Goal: Transaction & Acquisition: Purchase product/service

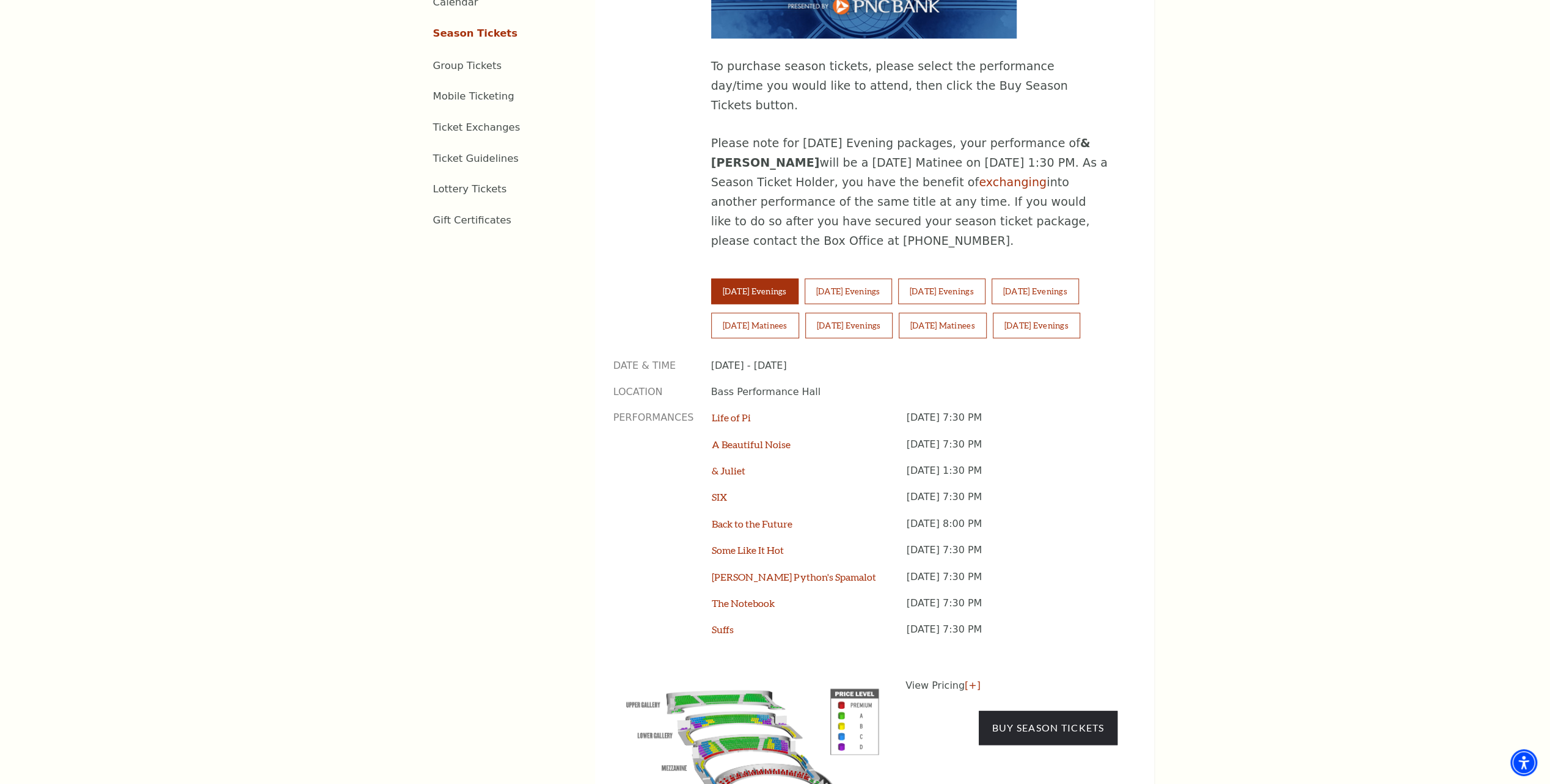
scroll to position [855, 0]
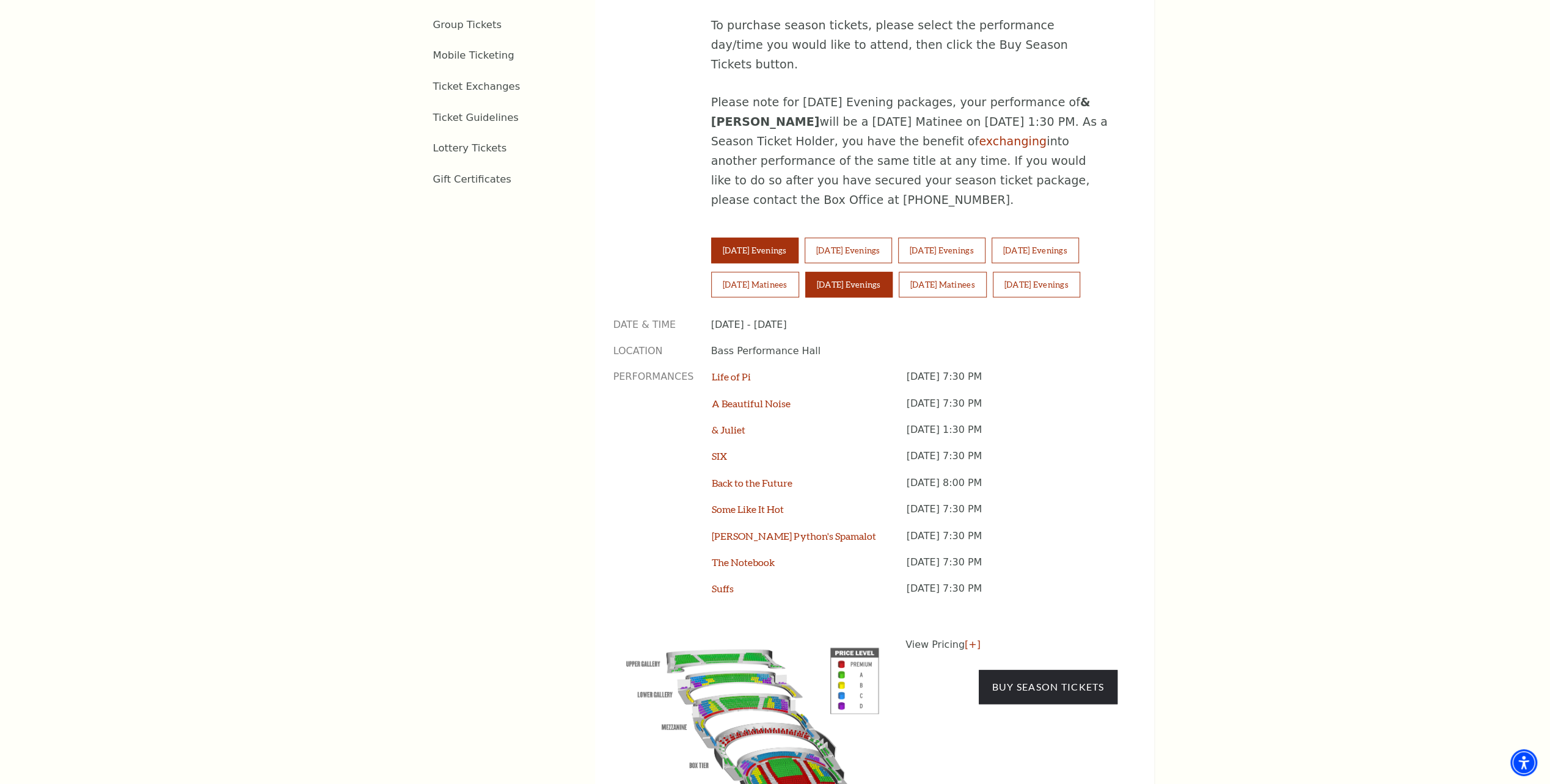
click at [859, 272] on button "[DATE] Evenings" at bounding box center [849, 284] width 87 height 25
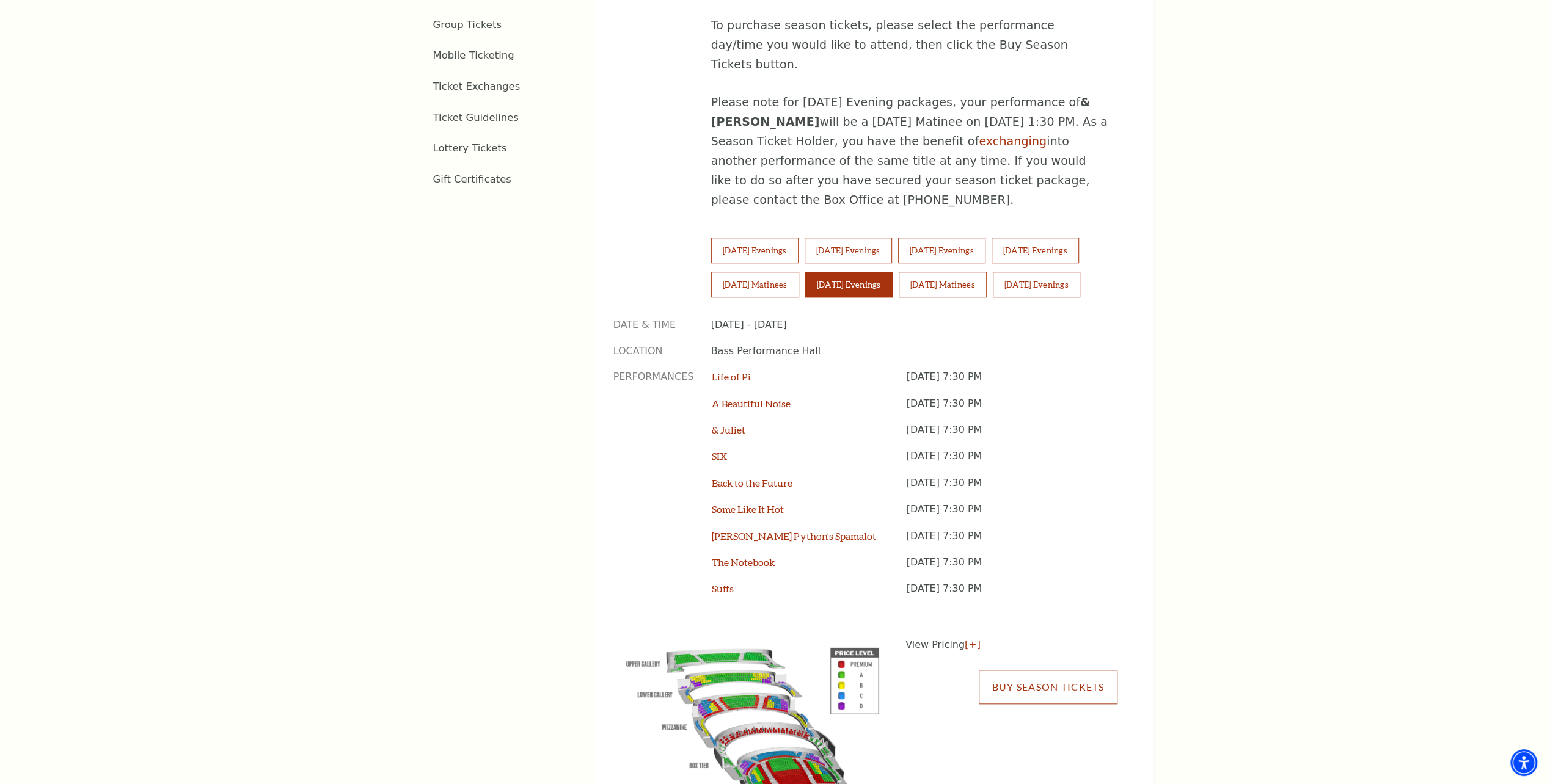
click at [1066, 670] on link "Buy Season Tickets" at bounding box center [1048, 688] width 138 height 35
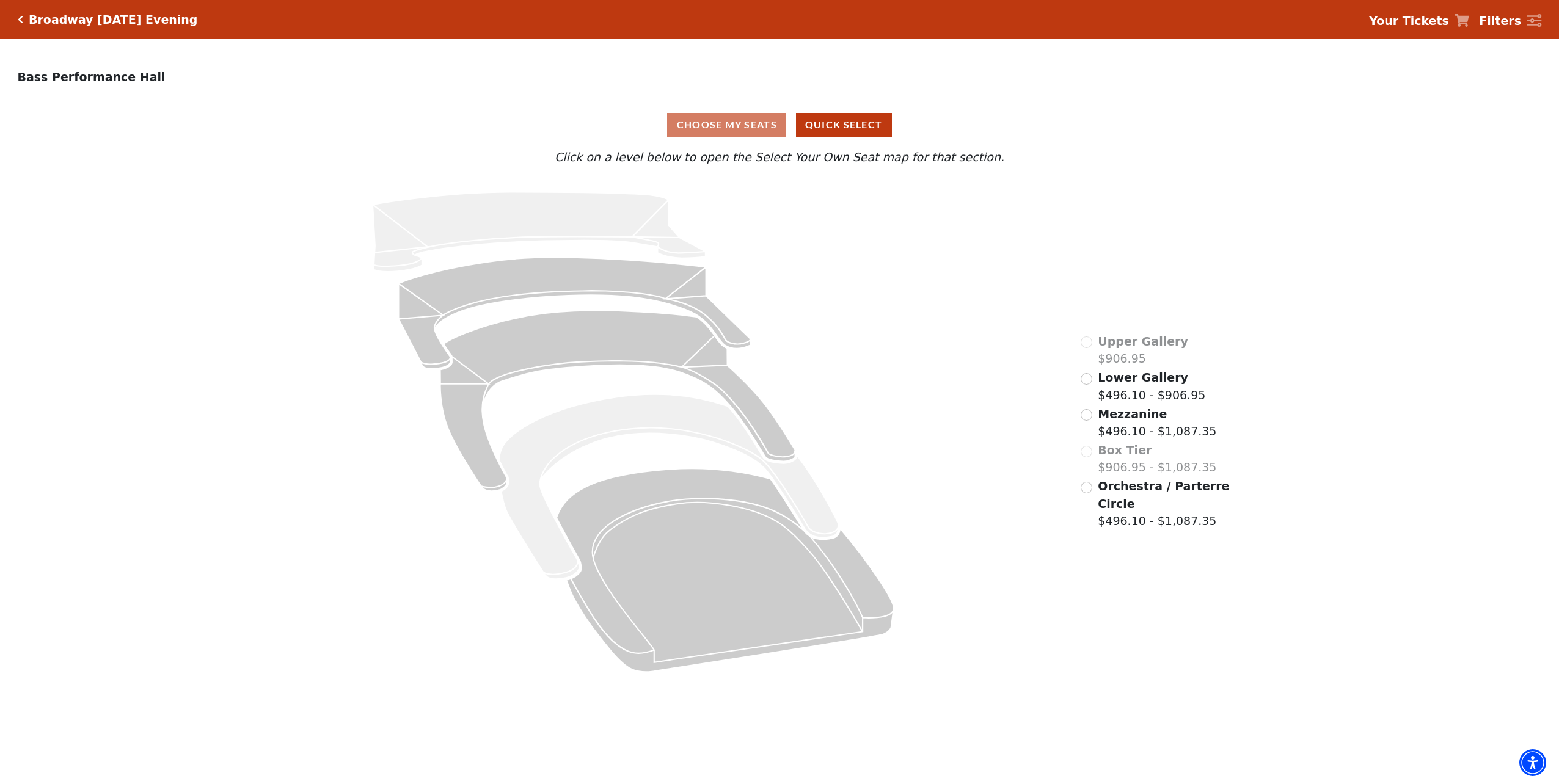
click at [730, 132] on div "Choose My Seats Quick Select" at bounding box center [779, 124] width 1169 height 24
click at [1087, 382] on input "Lower Gallery$496.10 - $906.95\a" at bounding box center [1086, 379] width 12 height 12
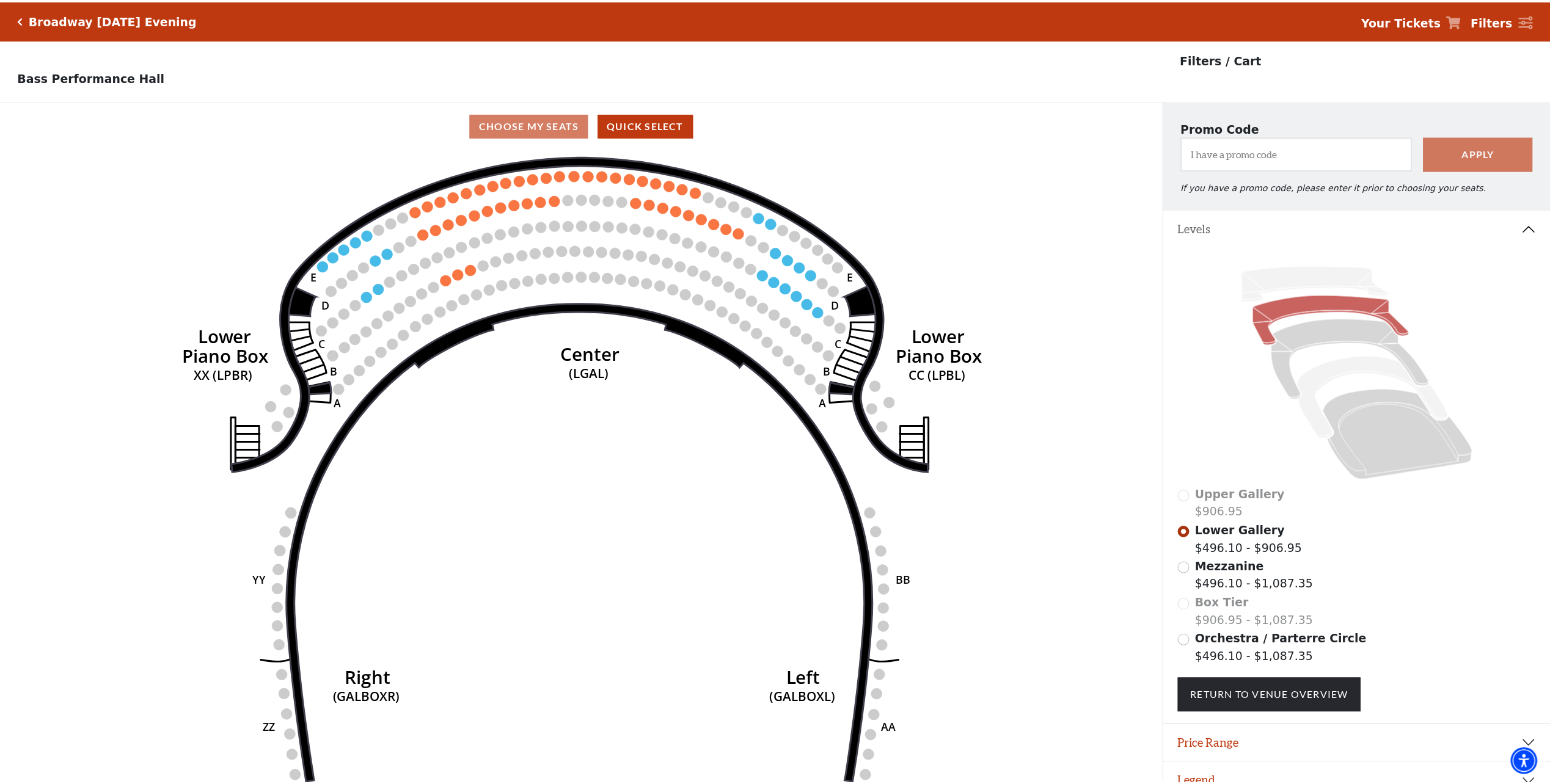
scroll to position [28, 0]
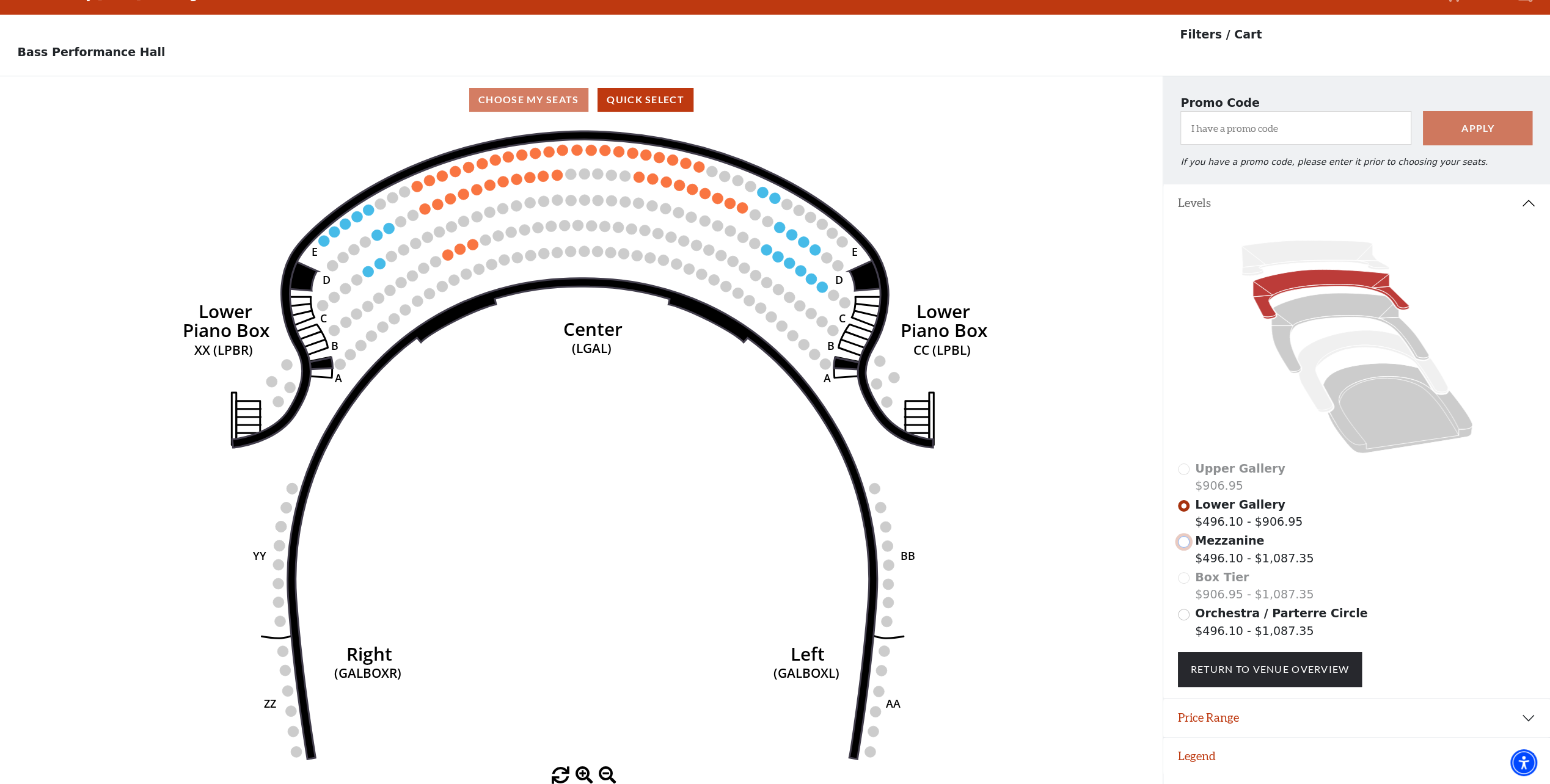
click at [1184, 541] on input "Mezzanine$496.10 - $1,087.35\a" at bounding box center [1183, 541] width 12 height 12
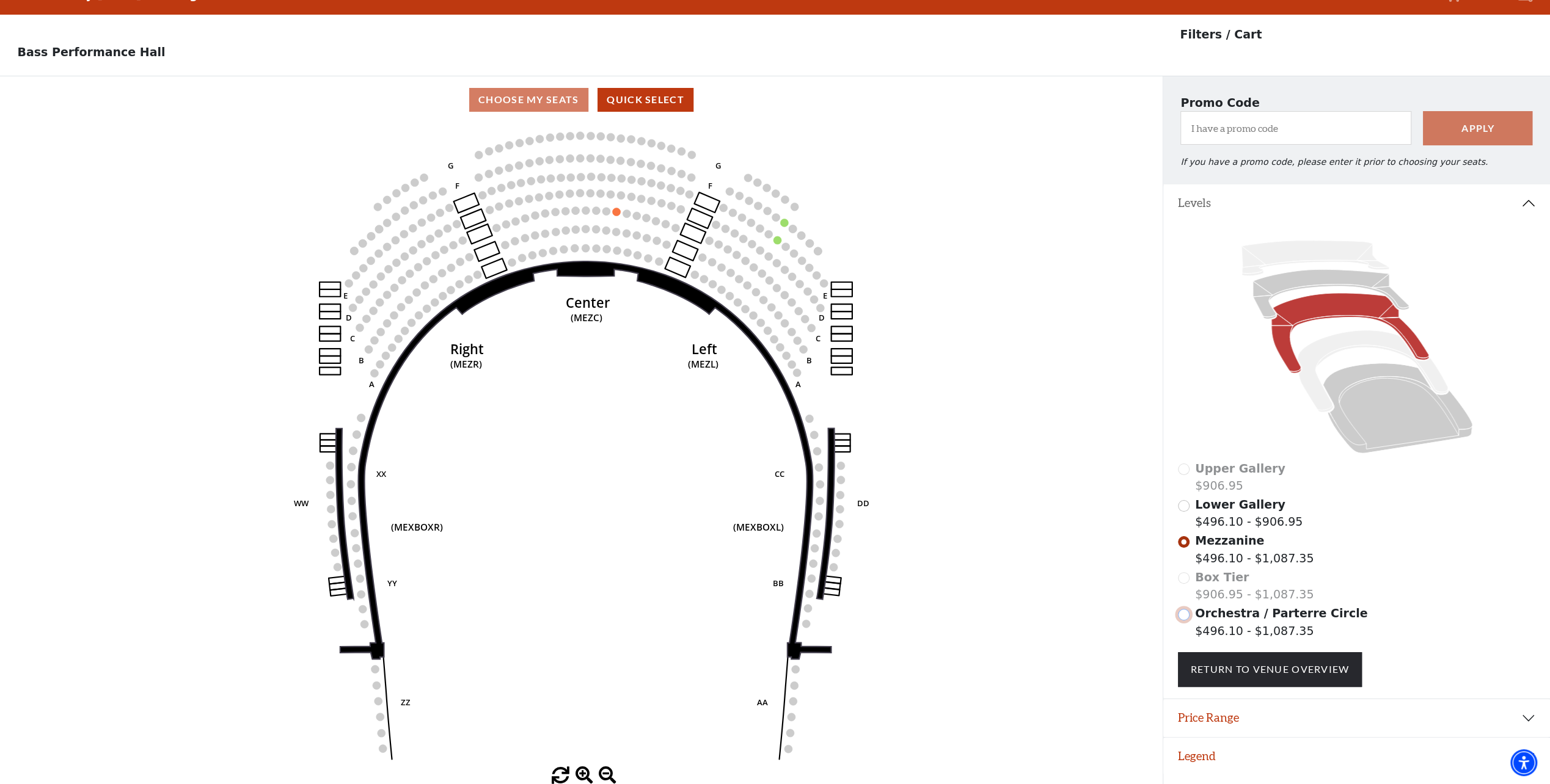
click at [1187, 618] on input "Orchestra / Parterre Circle$496.10 - $1,087.35\a" at bounding box center [1183, 614] width 12 height 12
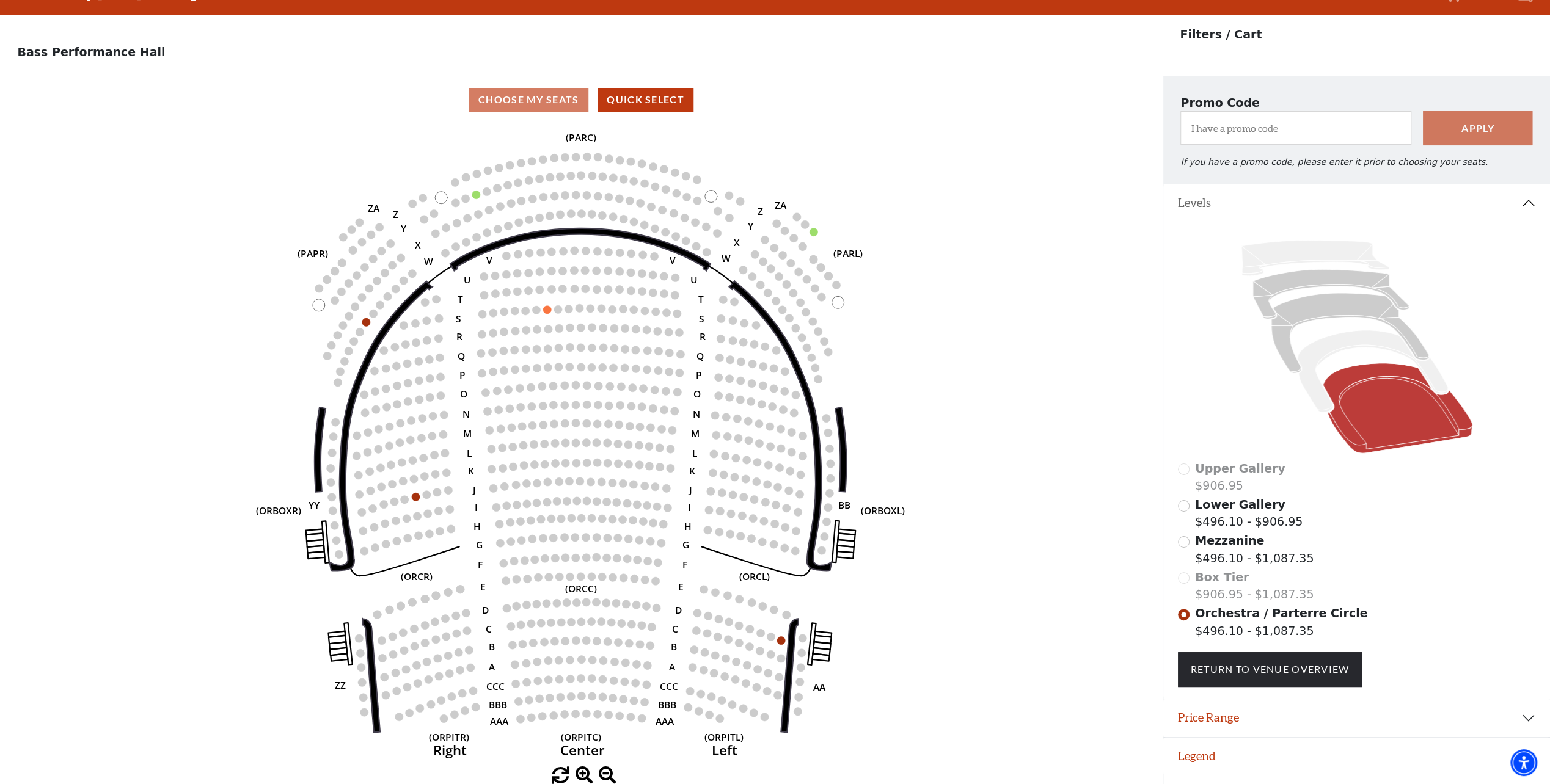
click at [1205, 508] on span "Lower Gallery" at bounding box center [1240, 504] width 91 height 14
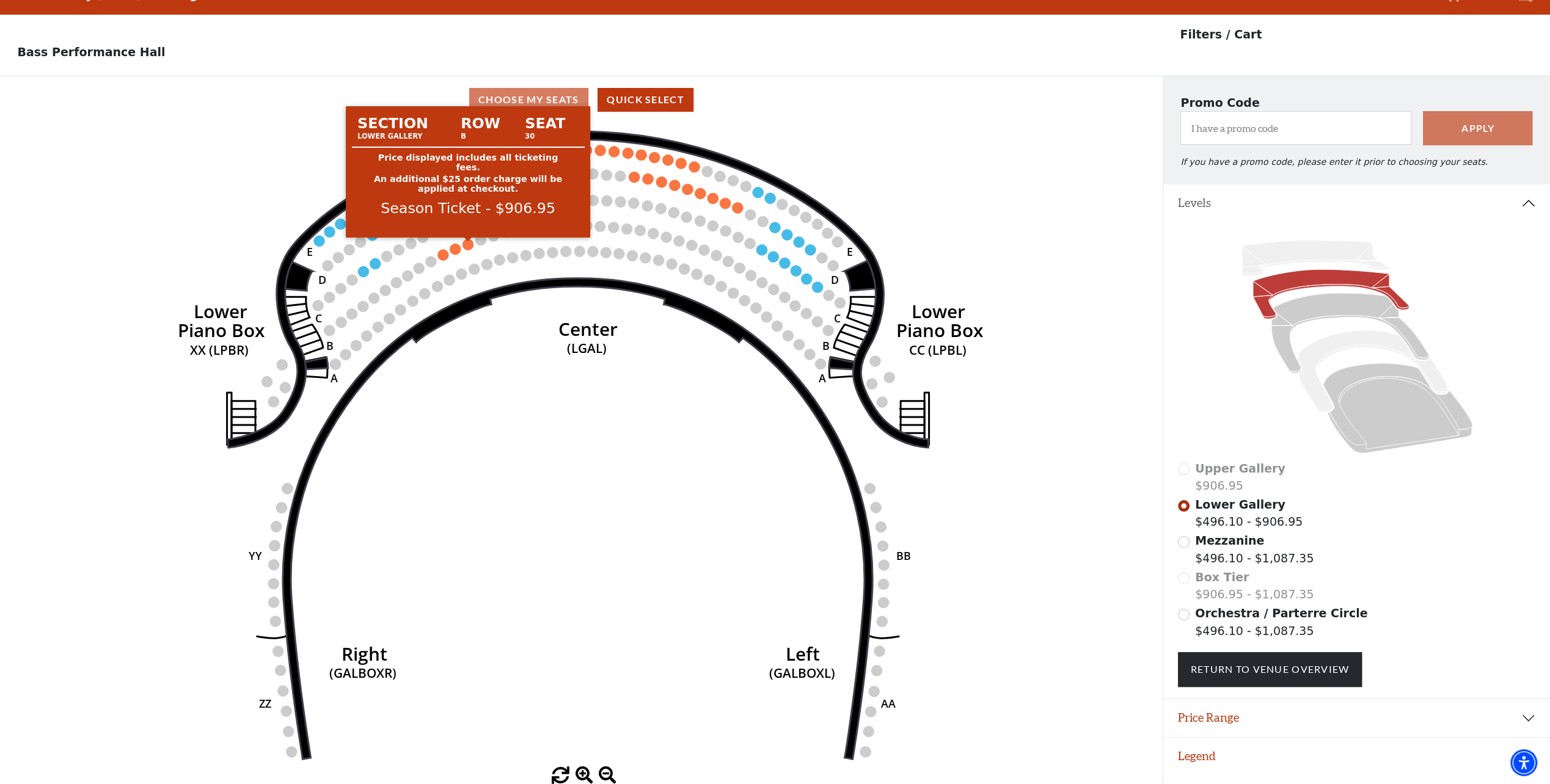
click at [467, 247] on circle at bounding box center [468, 244] width 11 height 11
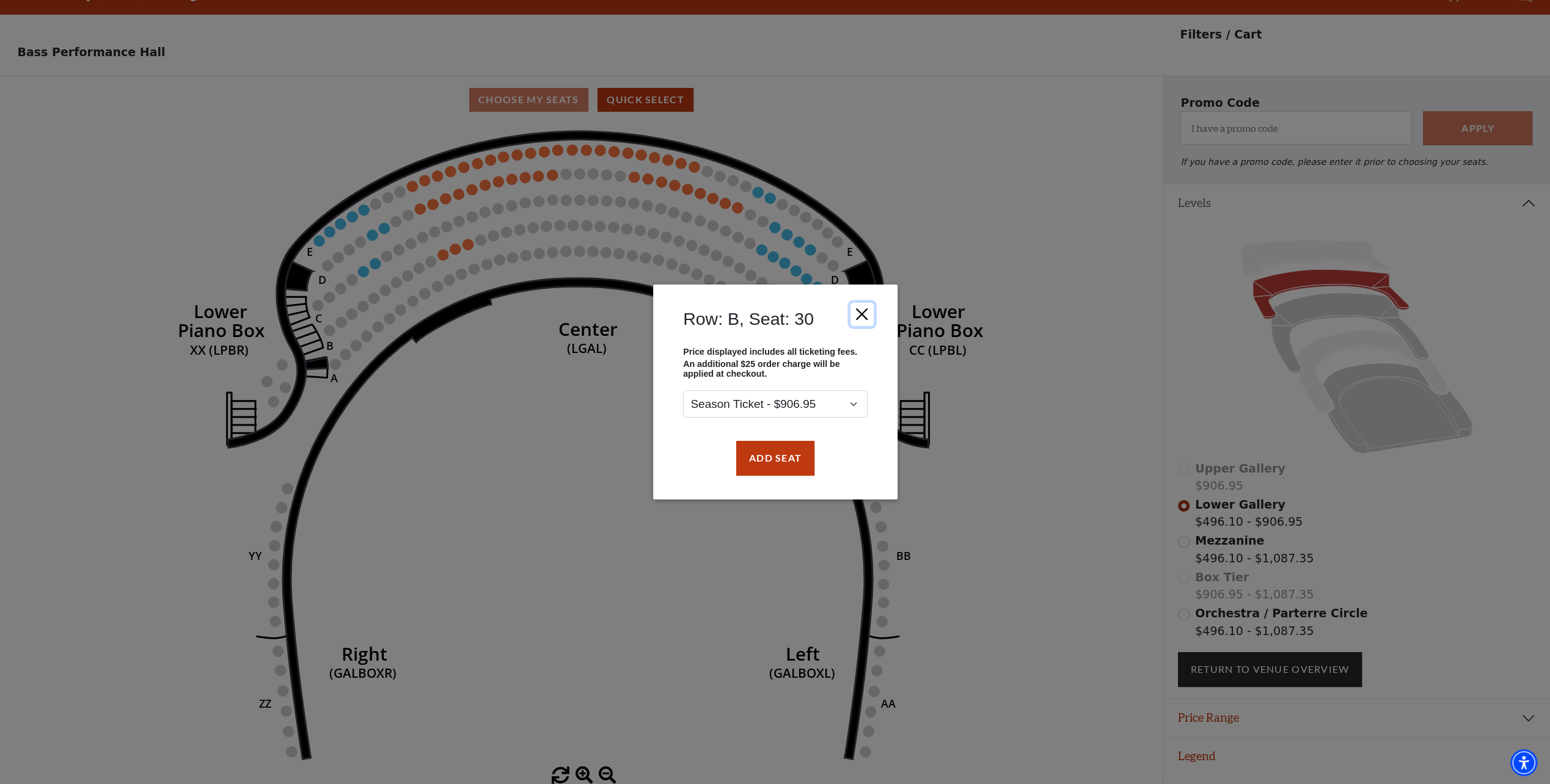
click at [862, 314] on button "Close" at bounding box center [861, 314] width 24 height 24
